Goal: Task Accomplishment & Management: Manage account settings

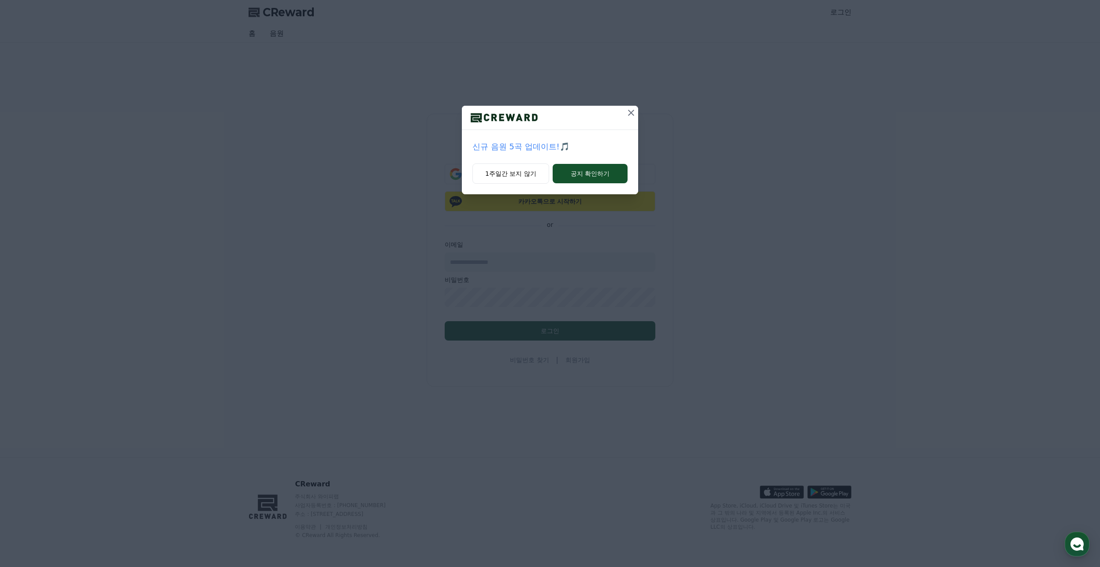
click at [627, 114] on icon at bounding box center [631, 113] width 11 height 11
click at [633, 111] on icon at bounding box center [631, 113] width 6 height 6
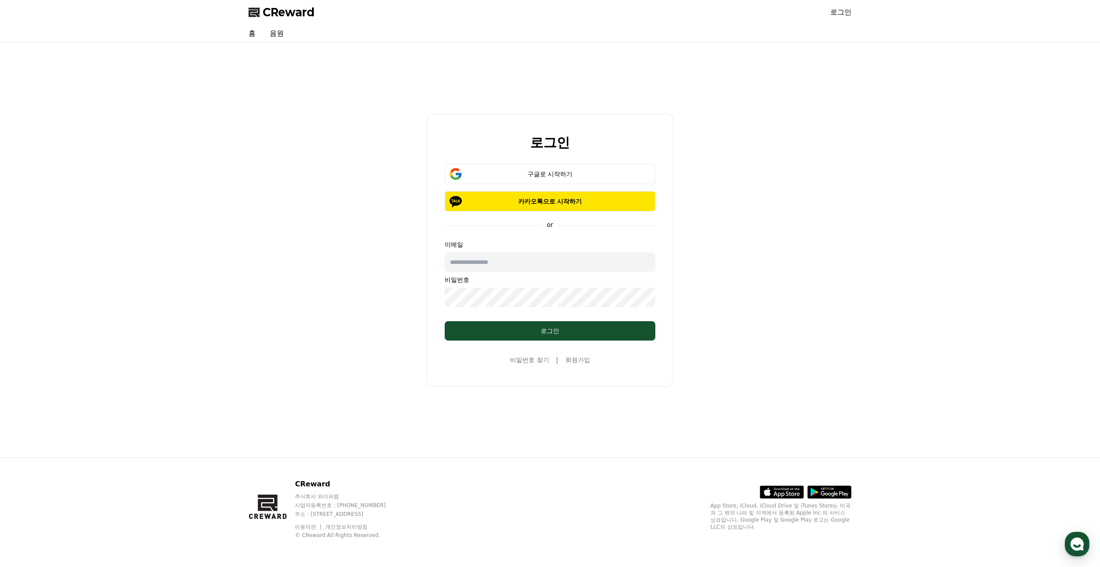
click at [589, 185] on div "구글로 시작하기 카카오톡으로 시작하기" at bounding box center [550, 188] width 211 height 48
click at [581, 198] on p "카카오톡으로 시작하기" at bounding box center [550, 201] width 185 height 9
click at [581, 167] on button "구글로 시작하기" at bounding box center [550, 174] width 211 height 20
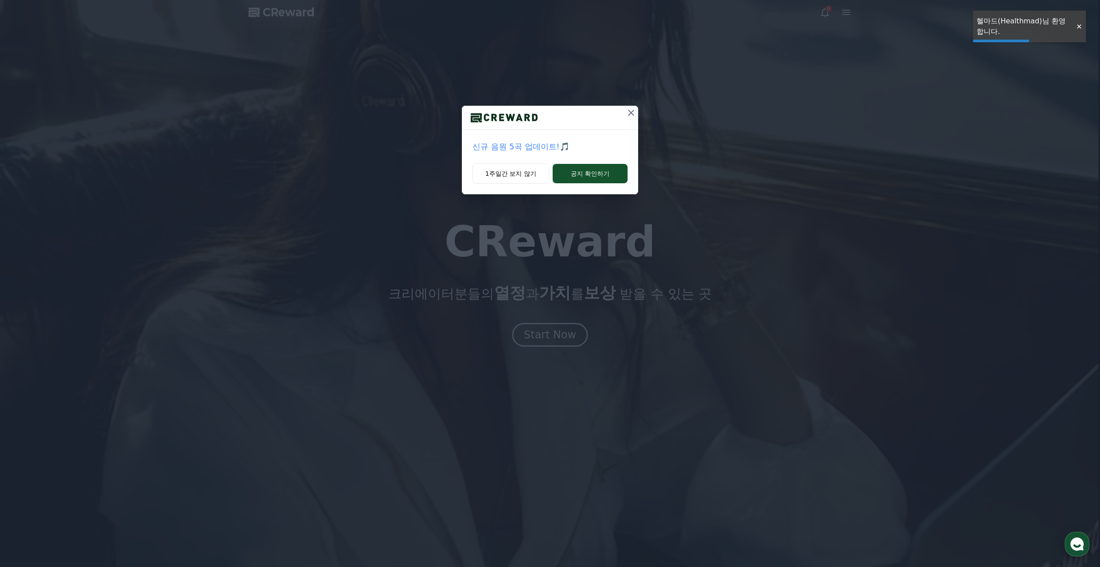
click at [844, 12] on div "신규 음원 5곡 업데이트!🎵 1주일간 보지 않기 공지 확인하기" at bounding box center [550, 104] width 1100 height 209
click at [630, 112] on icon at bounding box center [631, 113] width 6 height 6
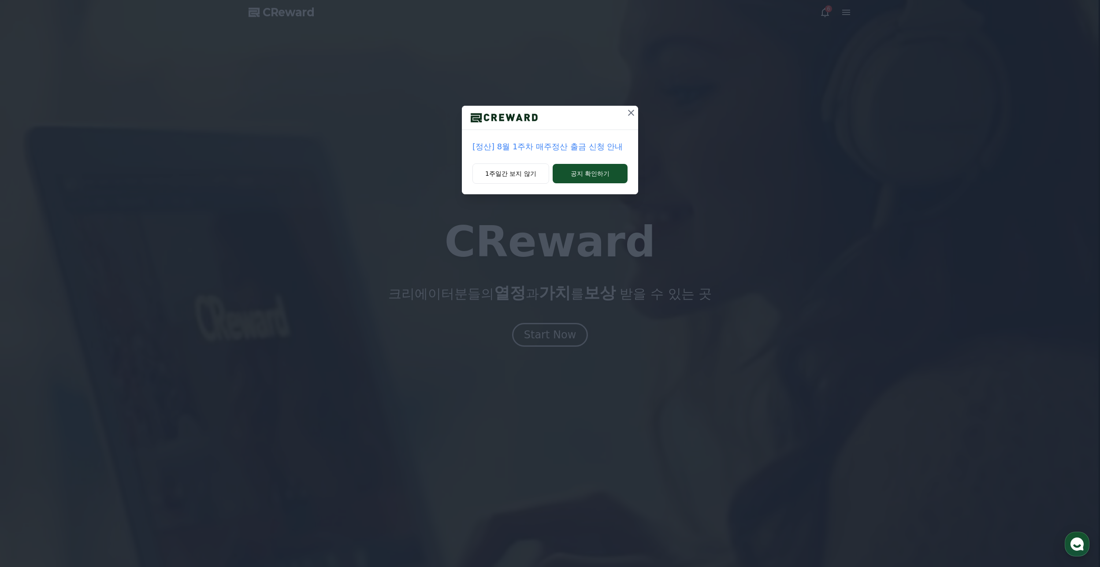
drag, startPoint x: 629, startPoint y: 114, endPoint x: 650, endPoint y: 102, distance: 23.9
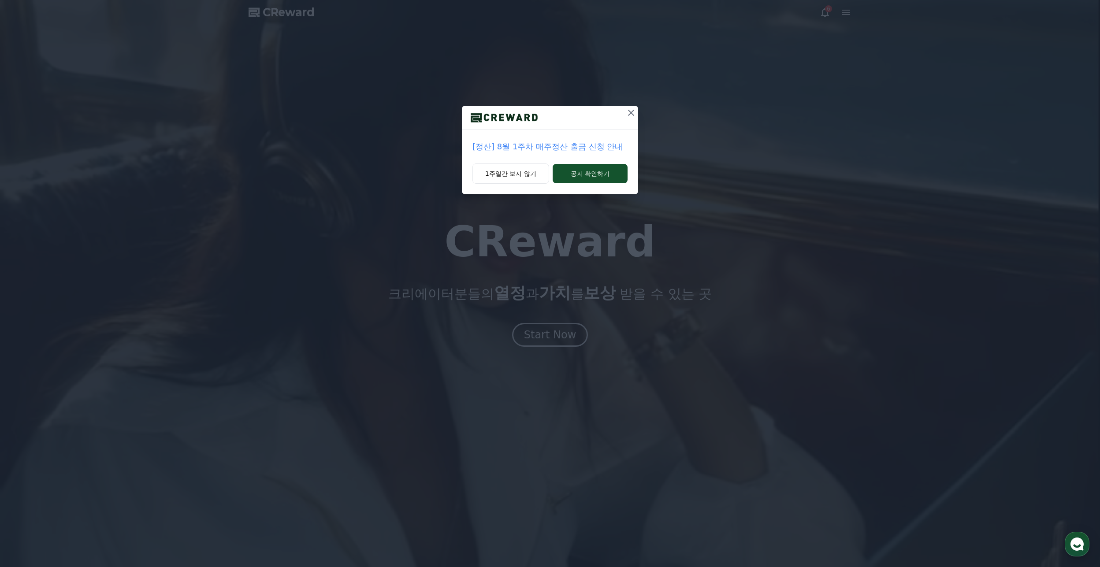
click at [629, 114] on icon at bounding box center [631, 113] width 11 height 11
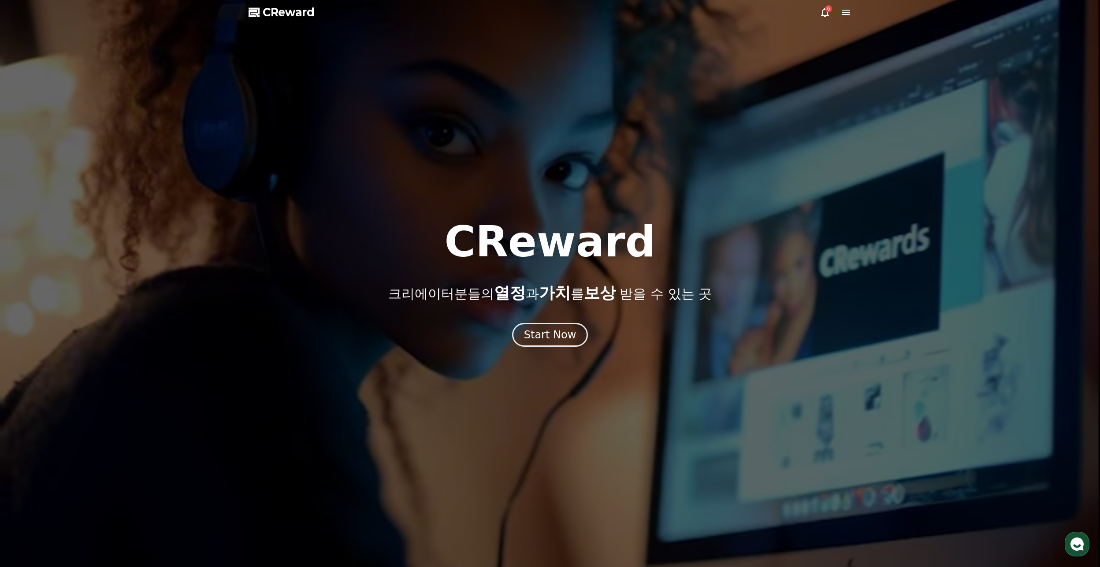
click at [825, 9] on div "6" at bounding box center [828, 8] width 7 height 7
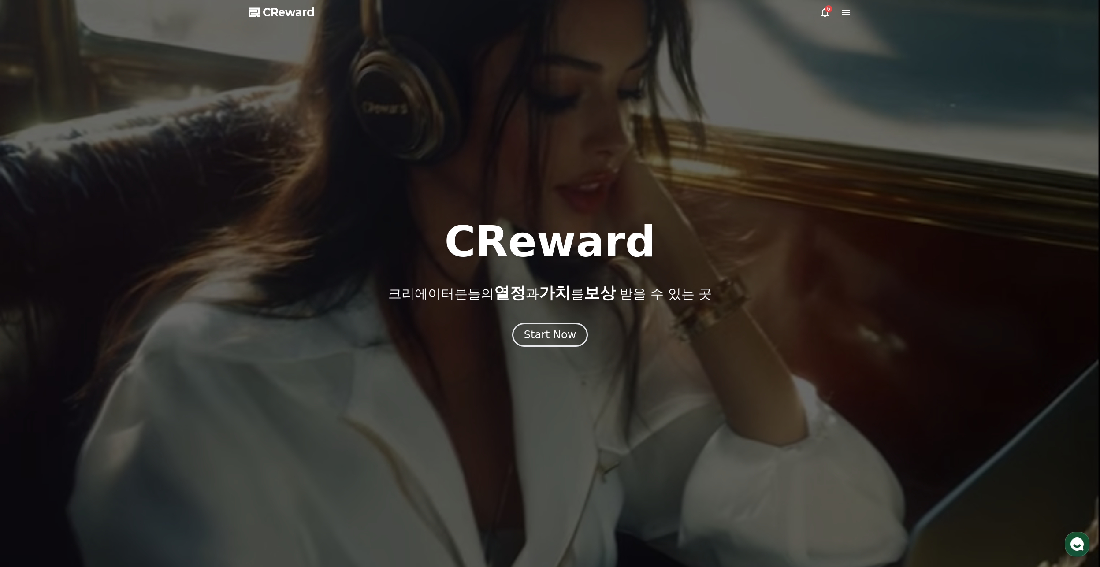
click at [845, 11] on icon at bounding box center [846, 12] width 11 height 11
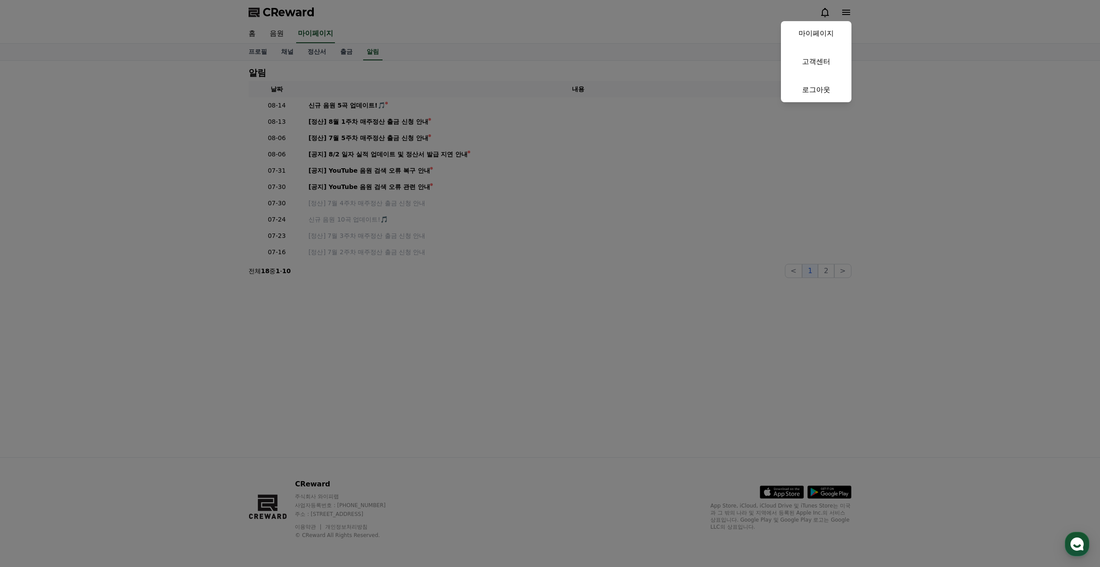
click at [315, 47] on button "close" at bounding box center [550, 283] width 1100 height 567
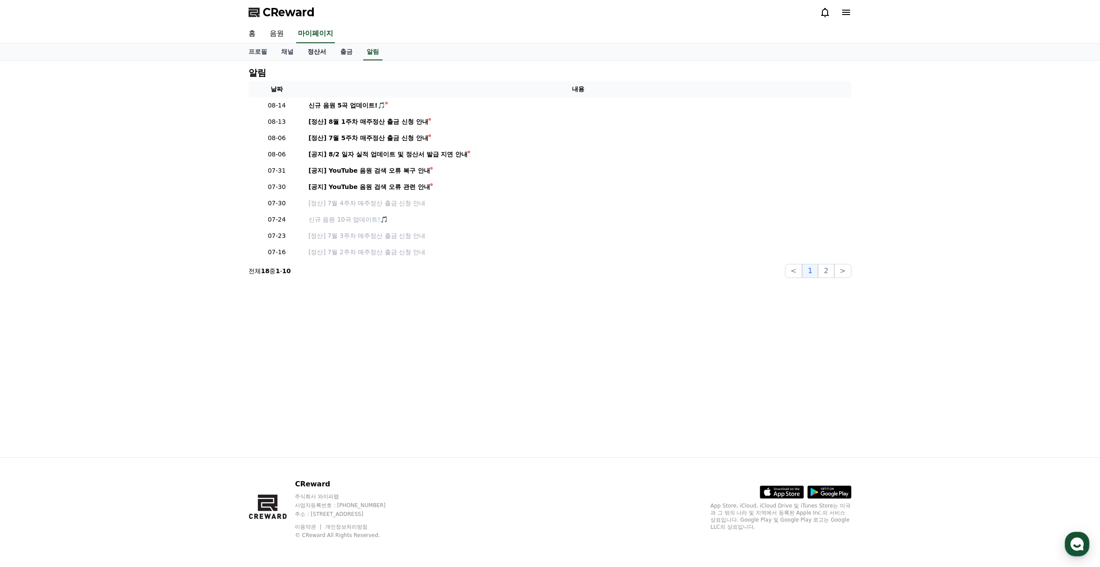
click at [314, 52] on link "정산서" at bounding box center [317, 52] width 33 height 17
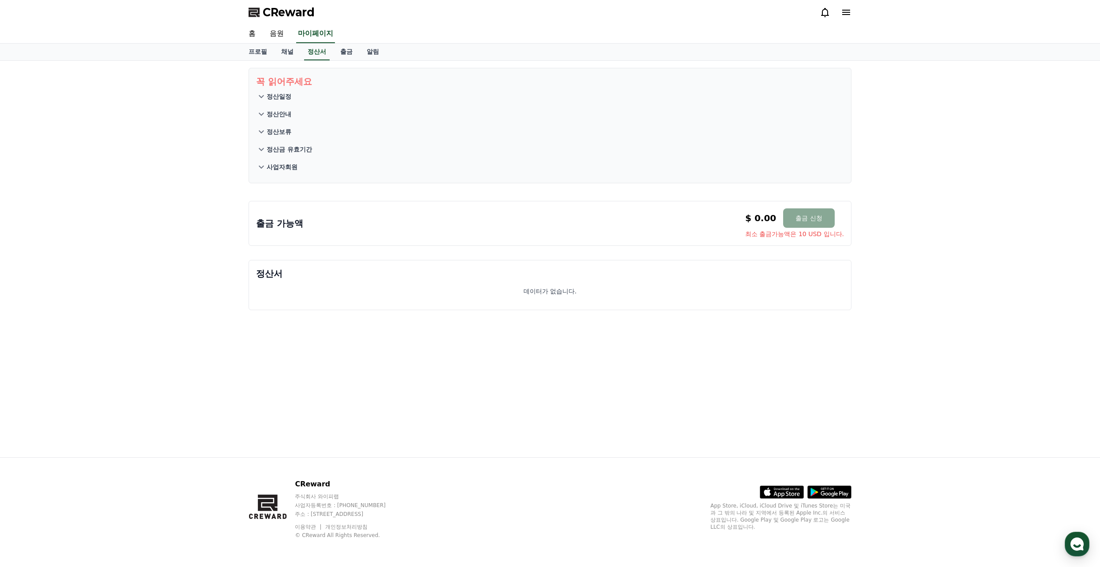
click at [848, 11] on icon at bounding box center [846, 12] width 8 height 5
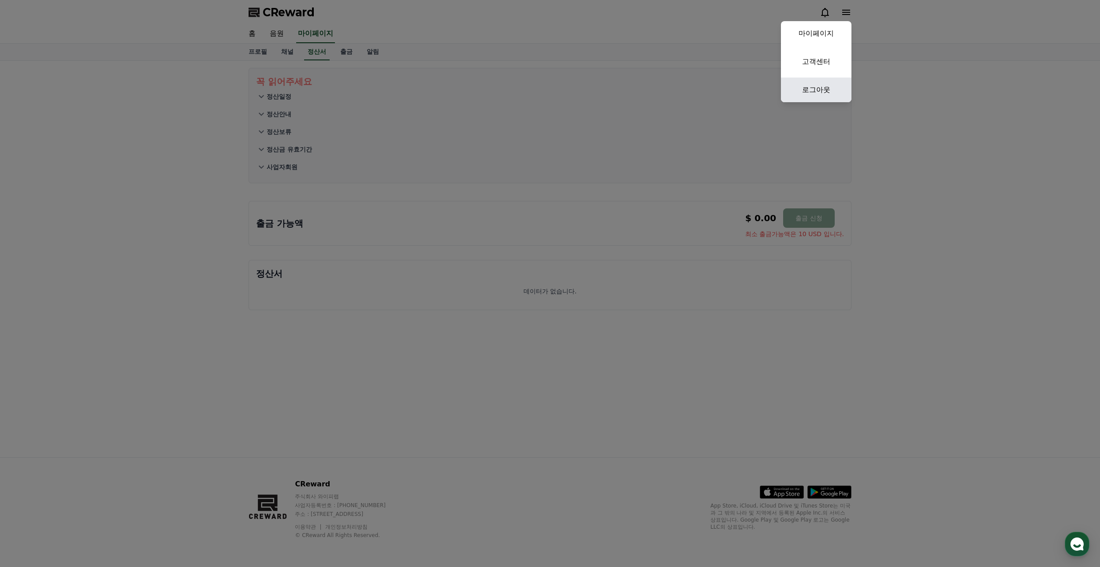
click at [821, 91] on link "로그아웃" at bounding box center [816, 90] width 71 height 25
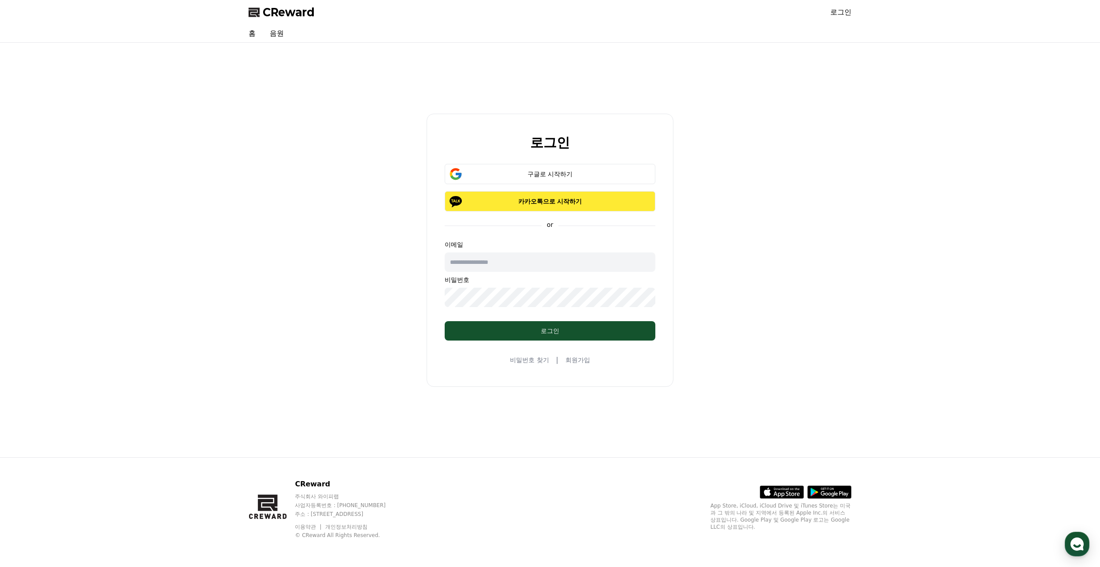
click at [608, 200] on p "카카오톡으로 시작하기" at bounding box center [550, 201] width 185 height 9
